Goal: Transaction & Acquisition: Book appointment/travel/reservation

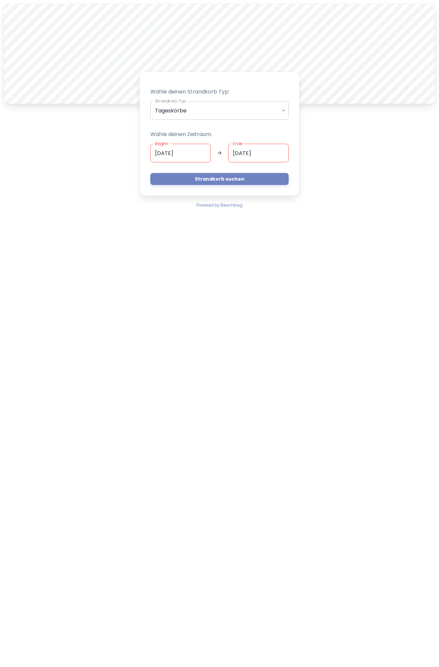
click at [281, 114] on body "A Wähle deinen Strandkorb Typ: Strandkorb Typ Tageskörbe daily Strandkorb Typ W…" at bounding box center [219, 333] width 439 height 667
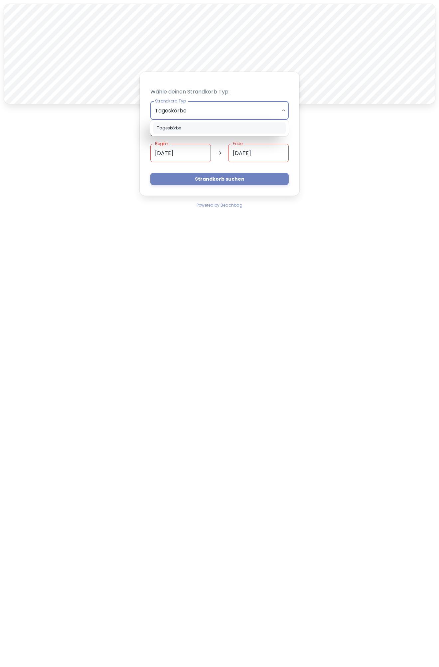
click at [281, 114] on div at bounding box center [219, 333] width 439 height 667
click at [282, 109] on body "A Wähle deinen Strandkorb Typ: Strandkorb Typ Tageskörbe daily Strandkorb Typ W…" at bounding box center [219, 333] width 439 height 667
click at [282, 109] on div at bounding box center [219, 333] width 439 height 667
click at [188, 148] on input "[DATE]" at bounding box center [180, 153] width 61 height 19
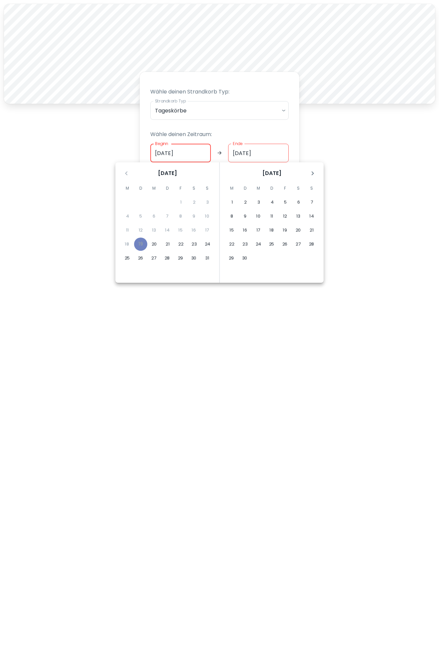
click at [168, 154] on input "[DATE]" at bounding box center [180, 153] width 61 height 19
click at [154, 245] on button "20" at bounding box center [154, 244] width 13 height 13
click at [158, 152] on input "[DATE]" at bounding box center [180, 153] width 61 height 19
type input "[DATE]"
click at [166, 247] on button "21" at bounding box center [167, 244] width 13 height 13
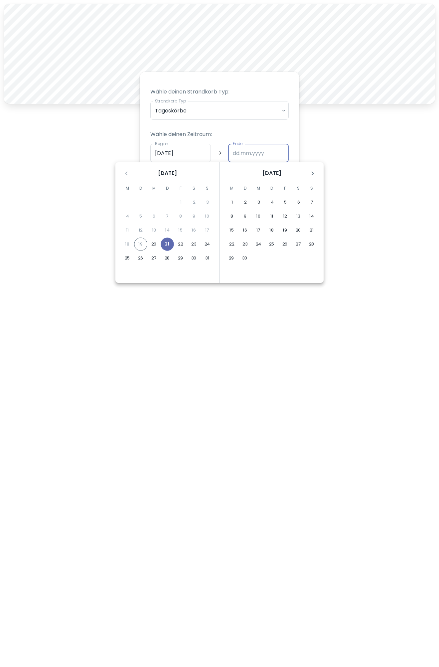
type input "[DATE]"
click at [247, 156] on input "Ende" at bounding box center [258, 153] width 61 height 19
click at [167, 245] on button "21" at bounding box center [167, 244] width 13 height 13
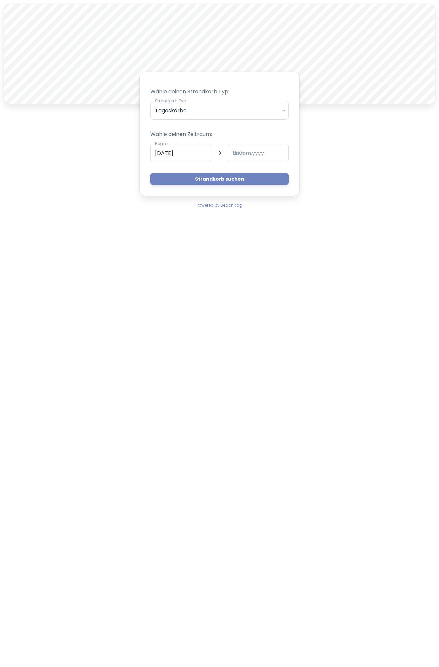
type input "[DATE]"
click at [175, 212] on button "21" at bounding box center [180, 208] width 10 height 7
click at [197, 183] on button "Strandkorb suchen" at bounding box center [219, 179] width 138 height 12
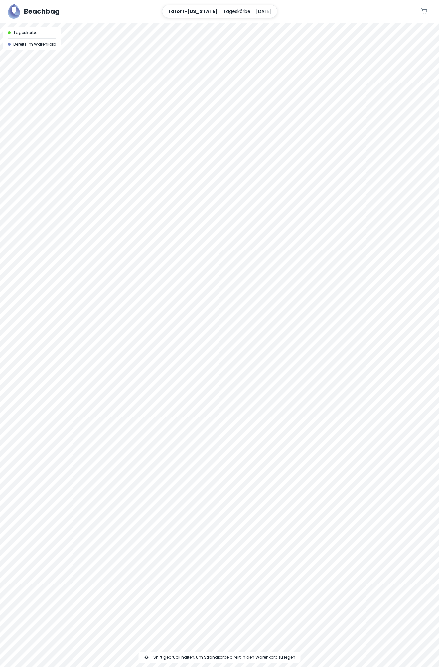
click at [321, 309] on div at bounding box center [219, 345] width 439 height 644
click at [313, 312] on div at bounding box center [219, 345] width 439 height 644
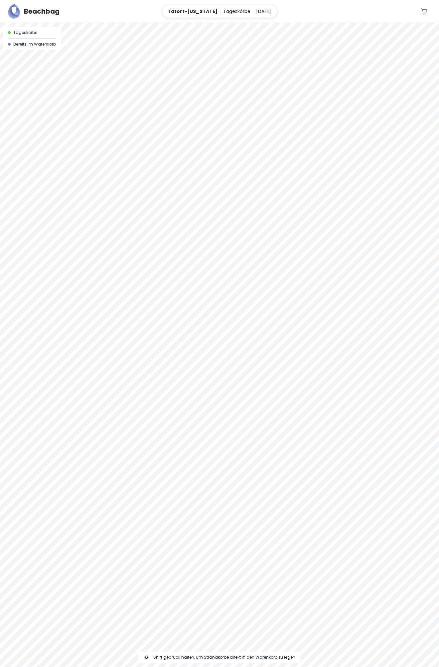
click at [313, 312] on div at bounding box center [219, 345] width 439 height 644
click at [135, 380] on div at bounding box center [219, 345] width 439 height 644
drag, startPoint x: 96, startPoint y: 365, endPoint x: 187, endPoint y: 269, distance: 132.3
click at [187, 269] on div at bounding box center [219, 345] width 439 height 644
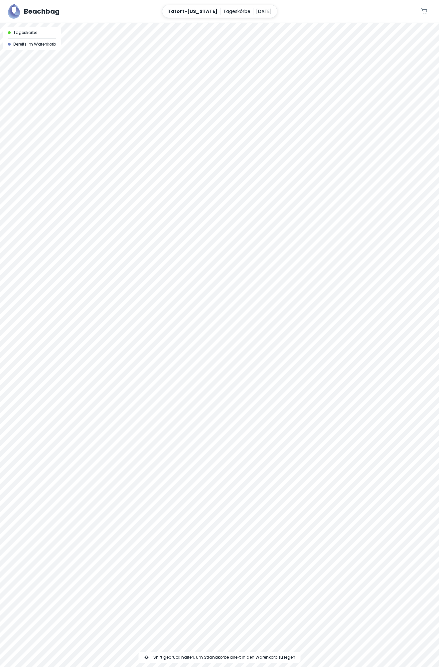
drag, startPoint x: 176, startPoint y: 275, endPoint x: 149, endPoint y: 351, distance: 80.6
click at [149, 351] on div at bounding box center [219, 345] width 439 height 644
click at [133, 23] on div at bounding box center [219, 23] width 439 height 0
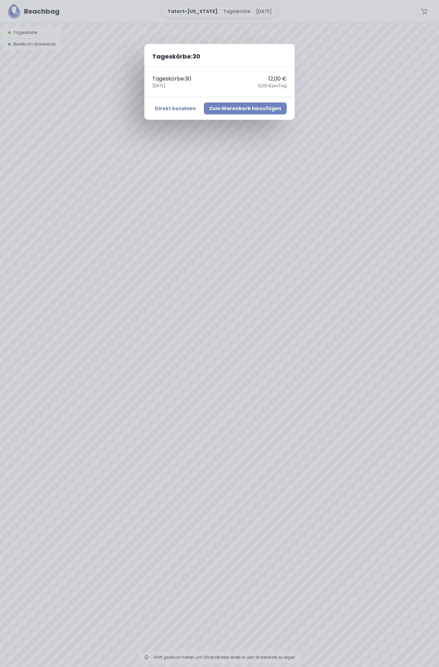
click at [227, 108] on button "Zum Warenkorb hinzufügen" at bounding box center [245, 108] width 83 height 12
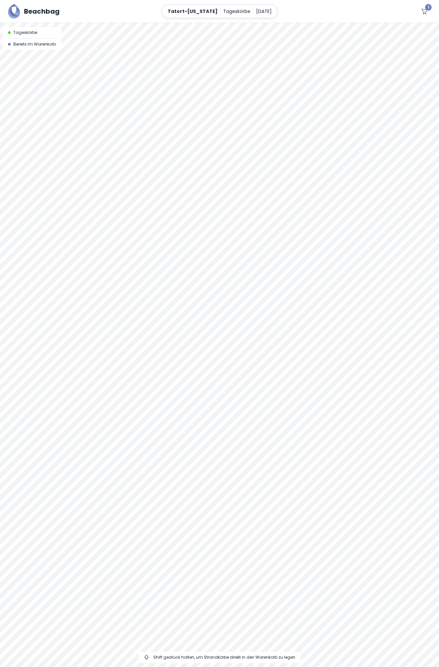
click at [427, 13] on icon "button" at bounding box center [425, 11] width 8 height 8
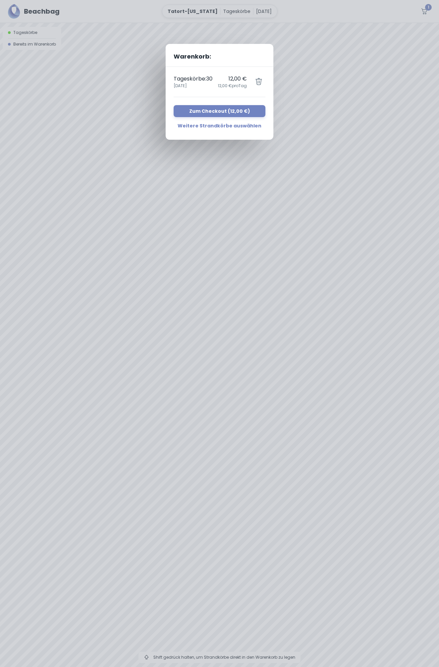
click at [258, 84] on icon "button" at bounding box center [259, 82] width 8 height 8
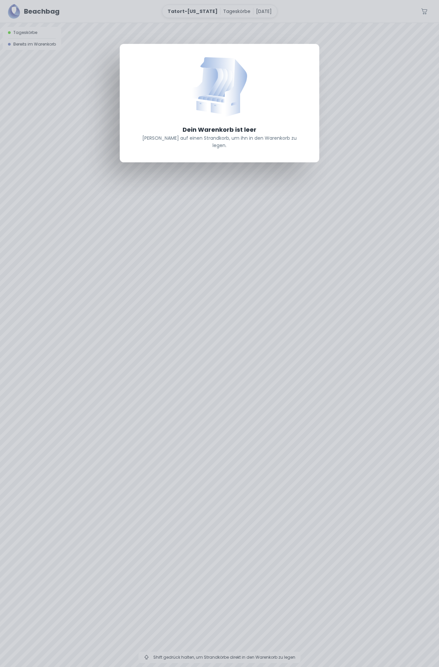
click at [31, 44] on div "Dein Warenkorb ist leer [PERSON_NAME] auf einen Strandkorb, um ihn in den Waren…" at bounding box center [219, 333] width 439 height 667
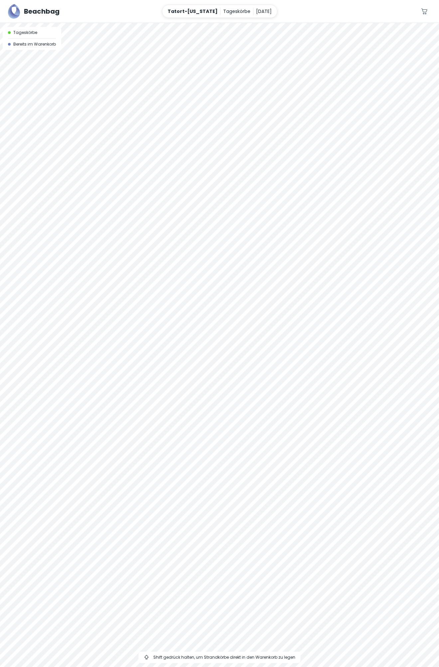
click at [27, 35] on span "Tageskörbe" at bounding box center [25, 33] width 24 height 6
click at [426, 11] on icon "button" at bounding box center [425, 11] width 8 height 8
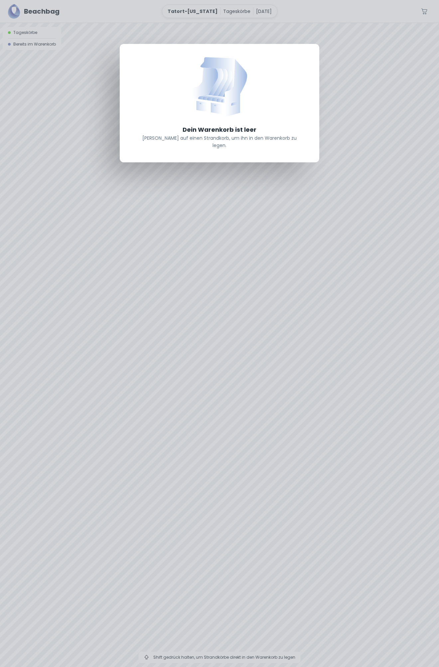
click at [108, 103] on div "Dein Warenkorb ist leer [PERSON_NAME] auf einen Strandkorb, um ihn in den Waren…" at bounding box center [219, 333] width 439 height 667
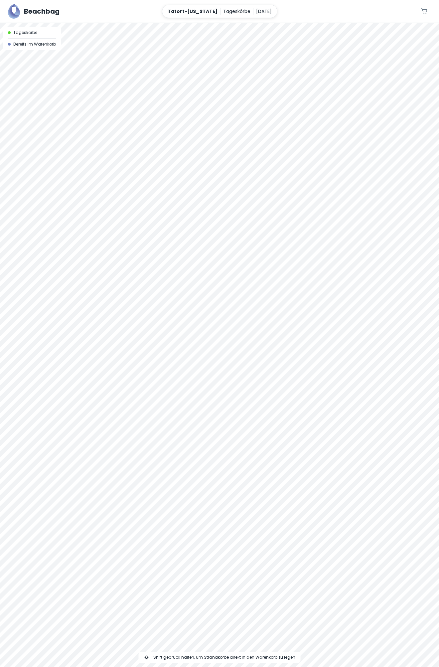
click at [137, 205] on div at bounding box center [219, 345] width 439 height 644
click at [109, 23] on div at bounding box center [219, 23] width 439 height 0
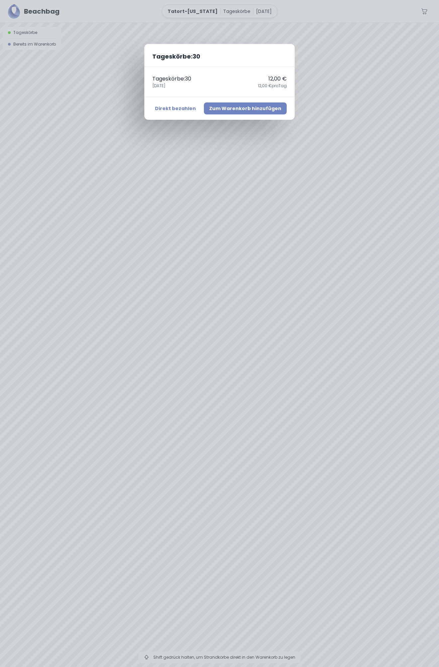
click at [209, 108] on button "Zum Warenkorb hinzufügen" at bounding box center [245, 108] width 83 height 12
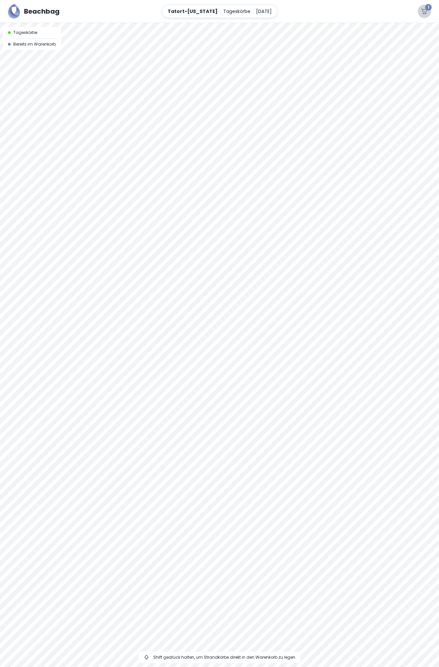
click at [425, 12] on icon "button" at bounding box center [425, 11] width 8 height 8
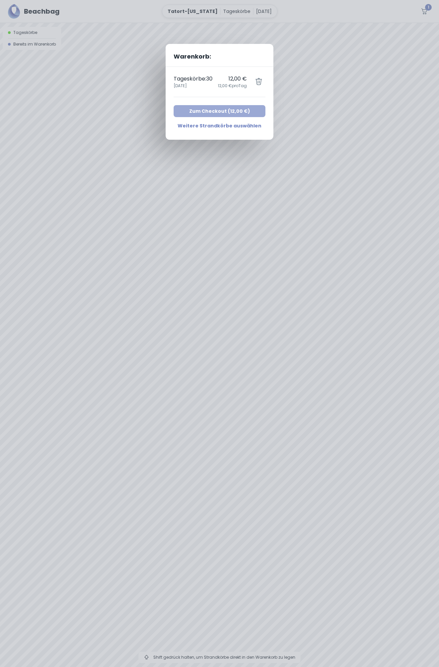
click at [234, 109] on button "Zum Checkout ( 12,00 € )" at bounding box center [220, 111] width 92 height 12
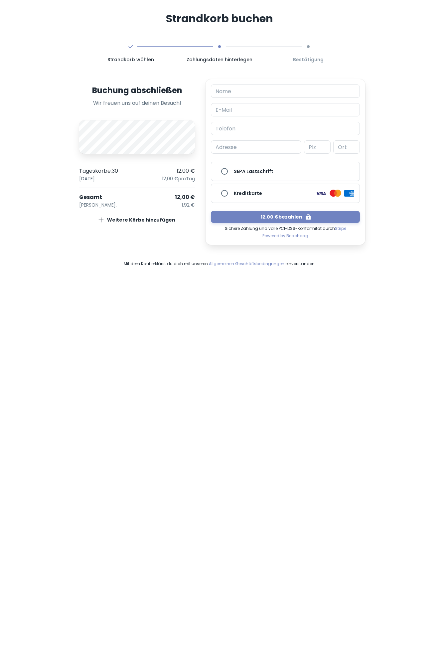
click at [416, 124] on div "Strandkorb buchen Strandkorb wählen Zahlungsdaten hinterlegen Bestätigung Buchu…" at bounding box center [219, 138] width 439 height 277
click at [139, 182] on div "Buchung abschließen Wir freuen uns auf deinen Besuch! A Tageskörbe : 30 12,00 €…" at bounding box center [137, 162] width 126 height 166
click at [122, 135] on div at bounding box center [137, 136] width 116 height 33
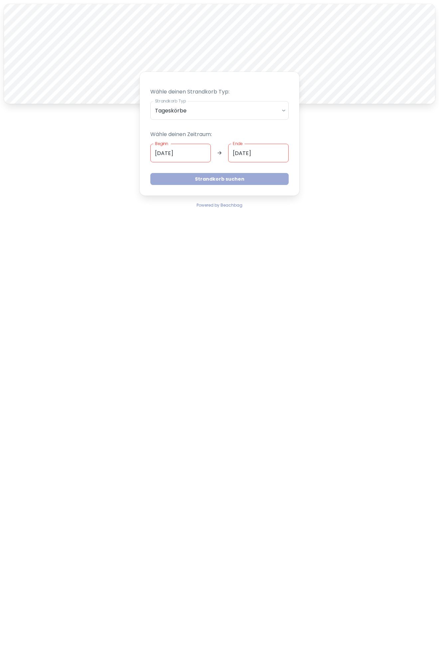
click at [222, 178] on button "Strandkorb suchen" at bounding box center [219, 179] width 138 height 12
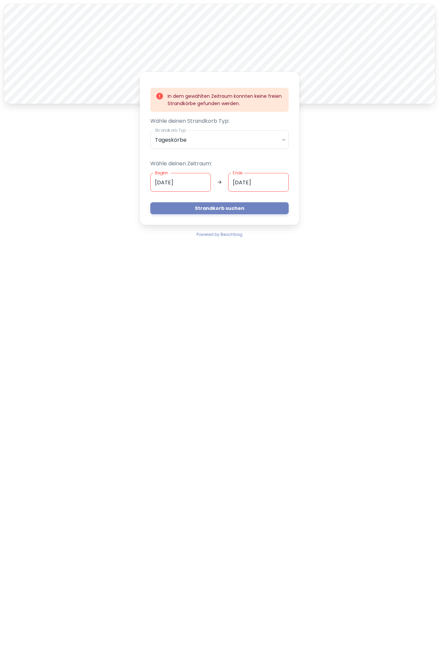
click at [190, 184] on input "[DATE]" at bounding box center [180, 182] width 61 height 19
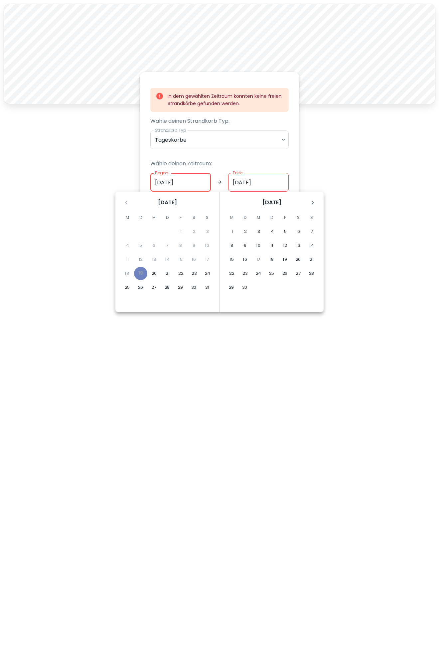
click at [160, 181] on input "[DATE]" at bounding box center [180, 182] width 61 height 19
click at [157, 273] on button "20" at bounding box center [154, 273] width 13 height 13
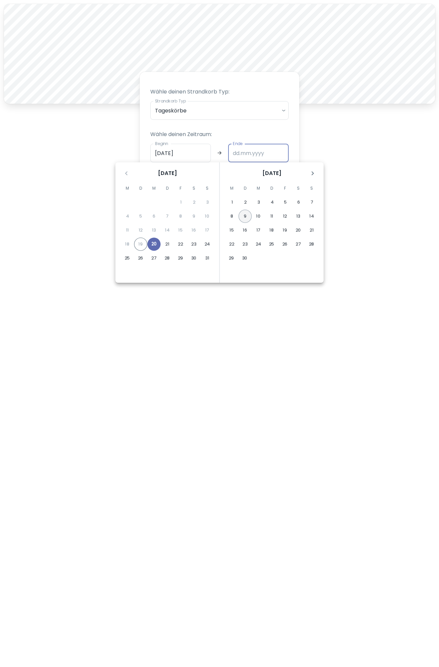
type input "[DATE]"
click at [156, 245] on button "20" at bounding box center [153, 244] width 13 height 13
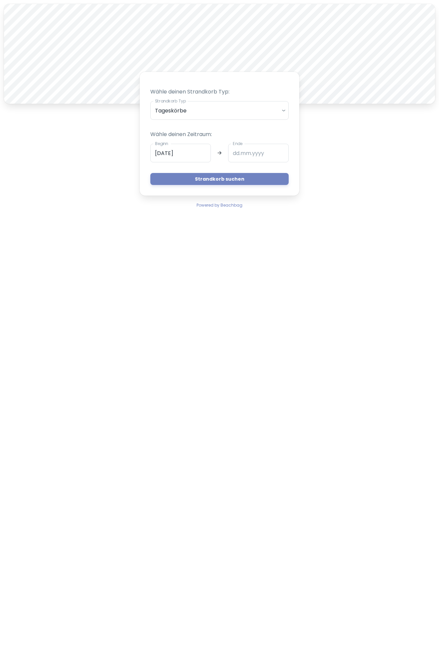
type input "[DATE]"
click at [215, 180] on button "Strandkorb suchen" at bounding box center [219, 179] width 138 height 12
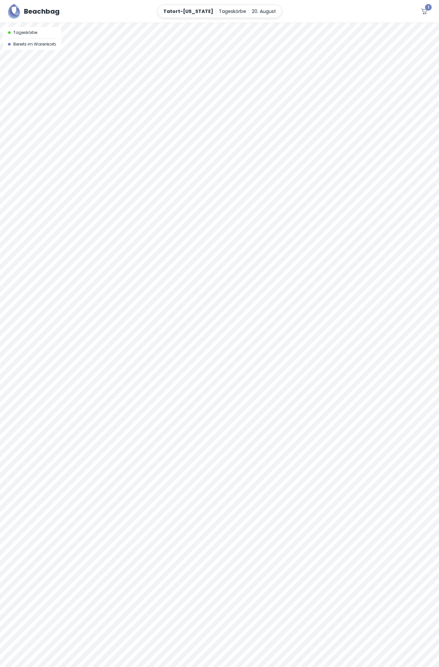
click at [222, 358] on div at bounding box center [219, 345] width 439 height 644
drag, startPoint x: 275, startPoint y: 306, endPoint x: 134, endPoint y: 384, distance: 161.6
click at [134, 384] on div at bounding box center [219, 345] width 439 height 644
drag, startPoint x: 139, startPoint y: 384, endPoint x: 216, endPoint y: 398, distance: 78.1
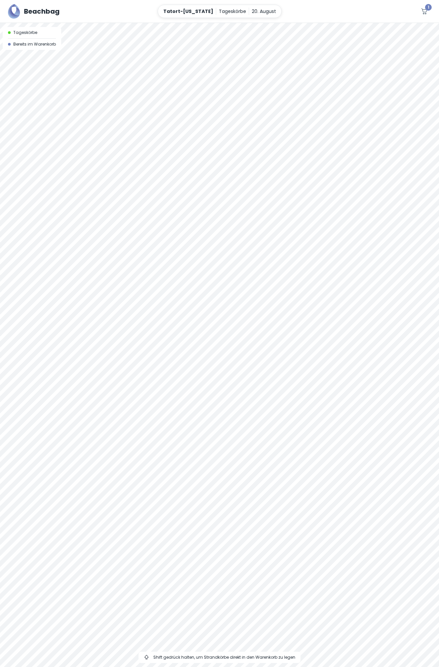
click at [216, 398] on div at bounding box center [219, 345] width 439 height 644
click at [134, 397] on div at bounding box center [219, 345] width 439 height 644
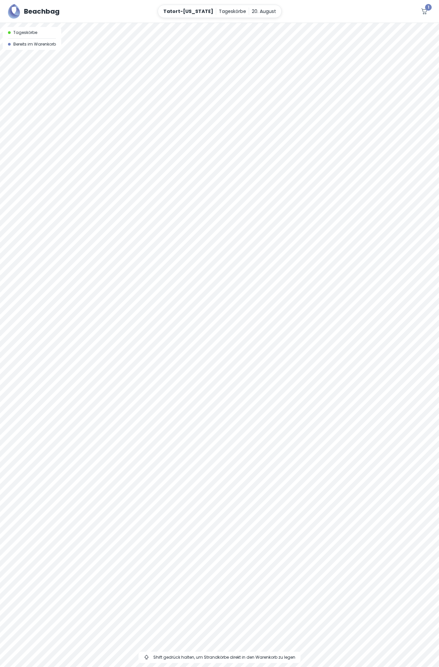
click at [121, 395] on div at bounding box center [219, 345] width 439 height 644
click at [114, 394] on div at bounding box center [219, 345] width 439 height 644
click at [104, 23] on div at bounding box center [219, 23] width 439 height 0
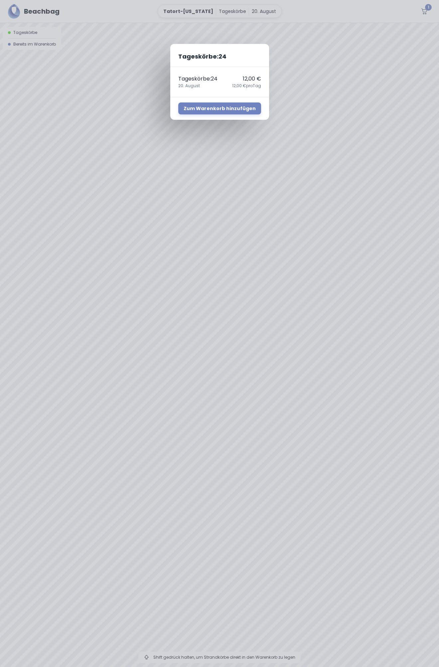
click at [117, 405] on div "Tageskörbe : 24 Tageskörbe : 24 12,00 € 20. August 12,00 € pro Tag Zum Warenkor…" at bounding box center [219, 333] width 439 height 667
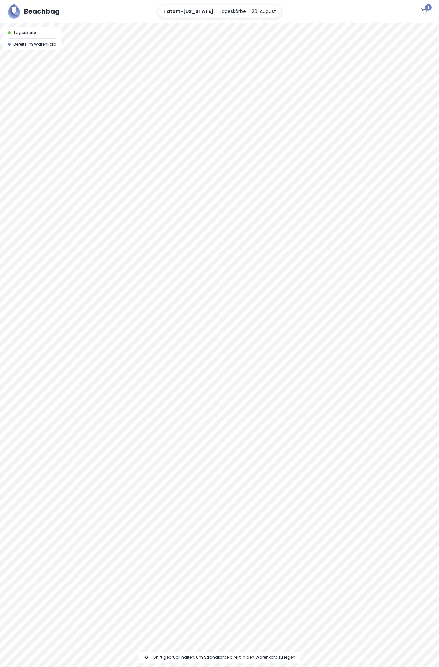
click at [115, 404] on div at bounding box center [219, 345] width 439 height 644
click at [226, 10] on p "Tageskörbe" at bounding box center [232, 11] width 27 height 7
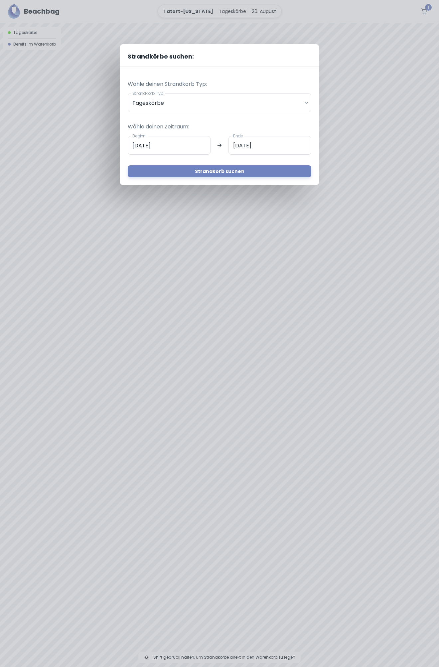
click at [243, 12] on div "Strandkörbe suchen: Wähle deinen Strandkorb Typ: Strandkorb Typ Tageskörbe dail…" at bounding box center [219, 333] width 439 height 667
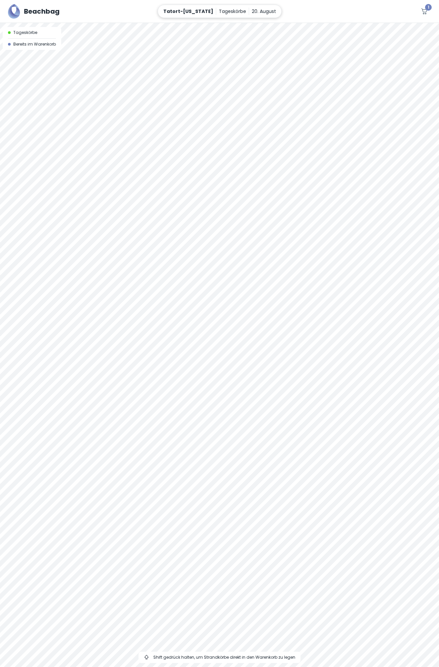
click at [228, 15] on div "Tatort-Hawaii Tageskörbe 20. August" at bounding box center [220, 11] width 124 height 13
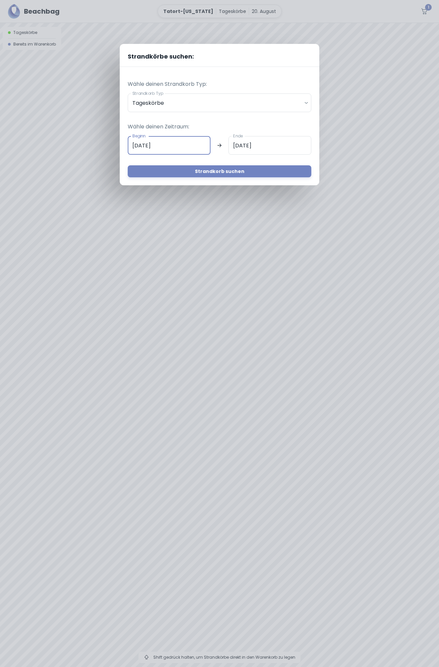
click at [144, 147] on input "[DATE]" at bounding box center [169, 145] width 83 height 19
